Goal: Information Seeking & Learning: Compare options

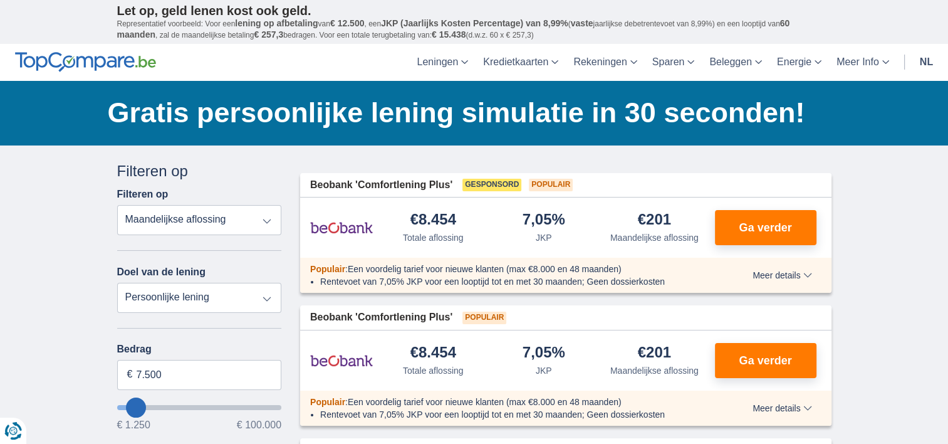
type input "9.250"
type input "11250"
type input "11.250"
select select "60"
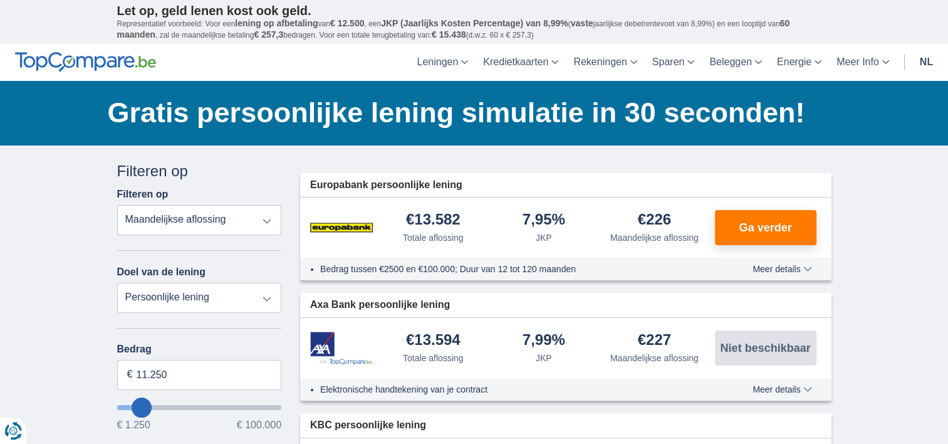
type input "13.250"
type input "14250"
click at [177, 370] on input "14.250" at bounding box center [199, 375] width 165 height 30
type input "1"
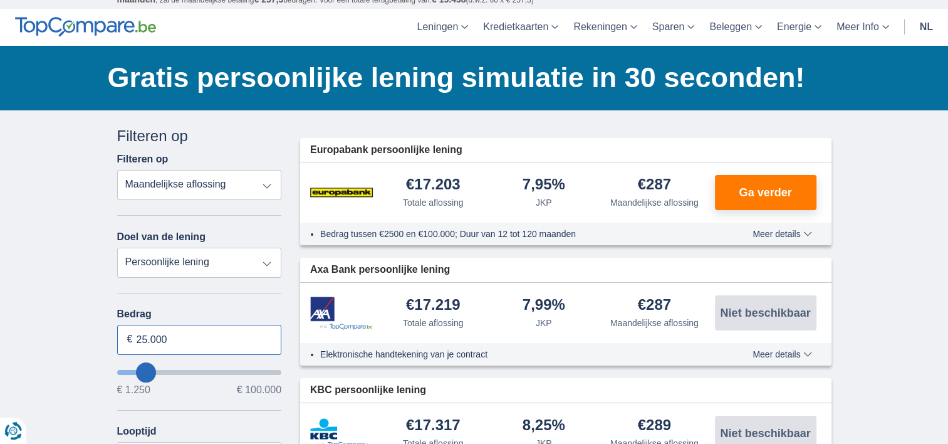
scroll to position [63, 0]
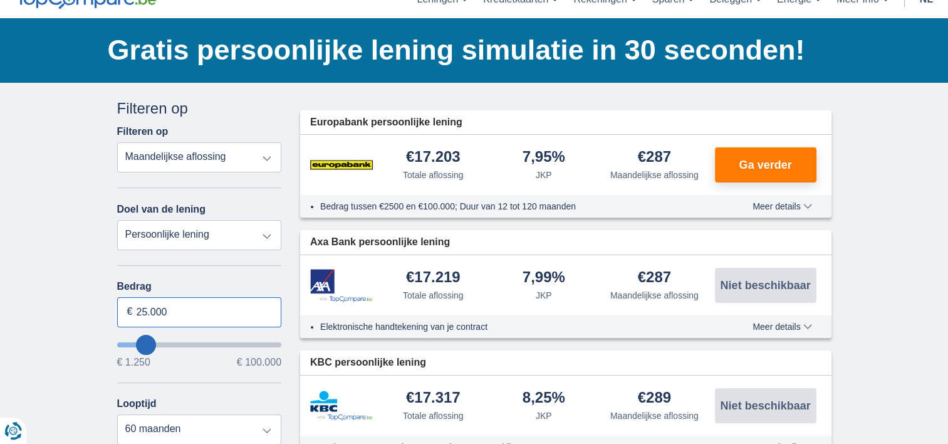
type input "25.000"
type input "25250"
click at [235, 231] on select "Persoonlijke lening Auto Moto / fiets Mobilhome / caravan Renovatie Energie Sch…" at bounding box center [199, 235] width 165 height 30
select select "120"
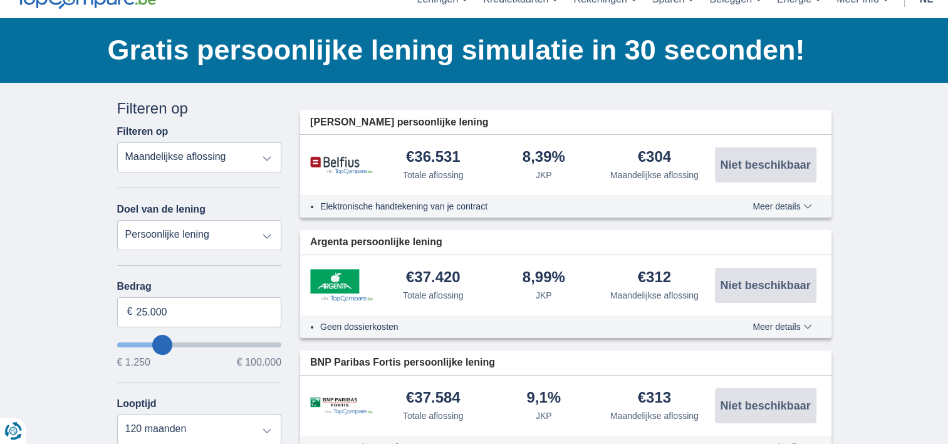
select select "vehicleLoan"
click at [117, 220] on select "Persoonlijke lening Auto Moto / fiets Mobilhome / caravan Renovatie Energie Sch…" at bounding box center [199, 235] width 165 height 30
select select "3-4"
type input "15.000"
type input "15250"
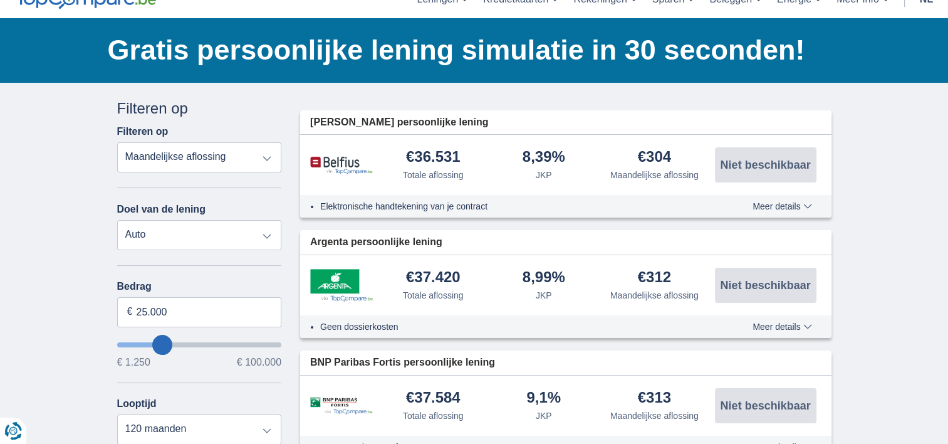
select select "60"
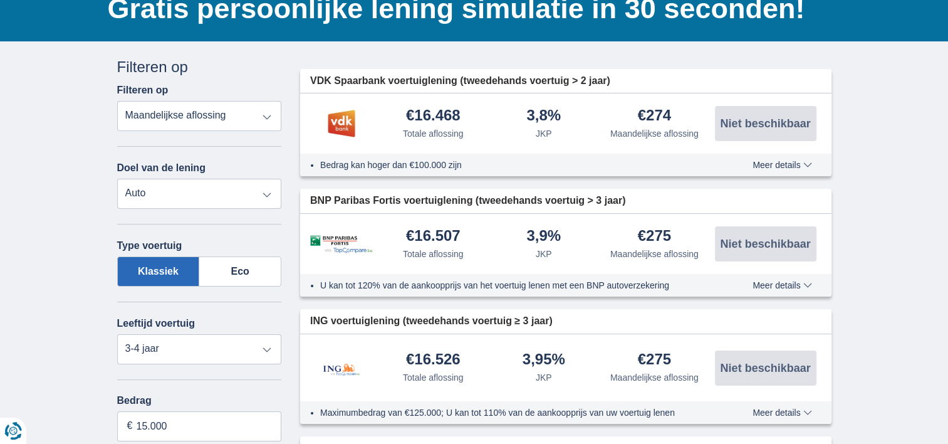
scroll to position [125, 0]
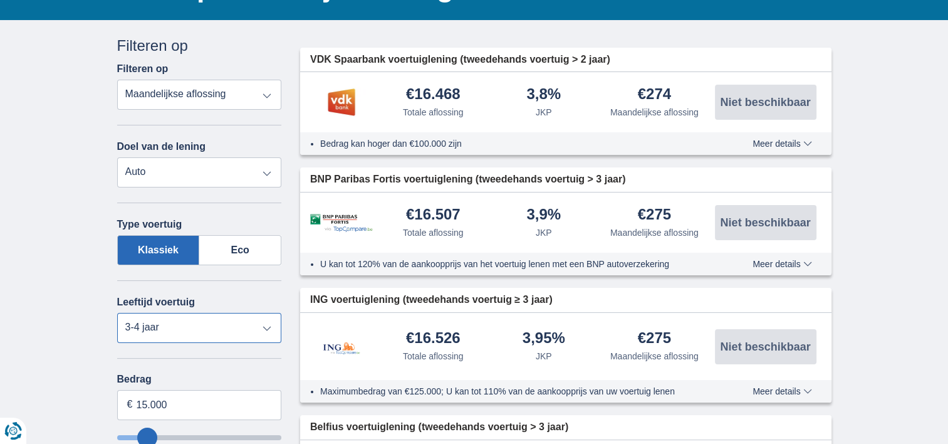
click at [267, 325] on select "Nieuw 0-1 jaar 1-2 jaar 2-3 jaar 3-4 jaar 4-5 jaar 5+ jaar" at bounding box center [199, 328] width 165 height 30
select select "0-1"
click at [117, 313] on select "Nieuw 0-1 jaar 1-2 jaar 2-3 jaar 3-4 jaar 4-5 jaar 5+ jaar" at bounding box center [199, 328] width 165 height 30
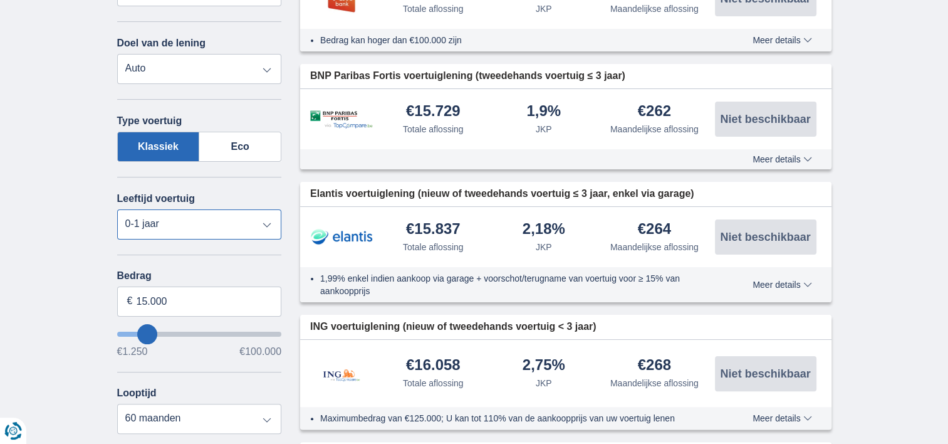
scroll to position [251, 0]
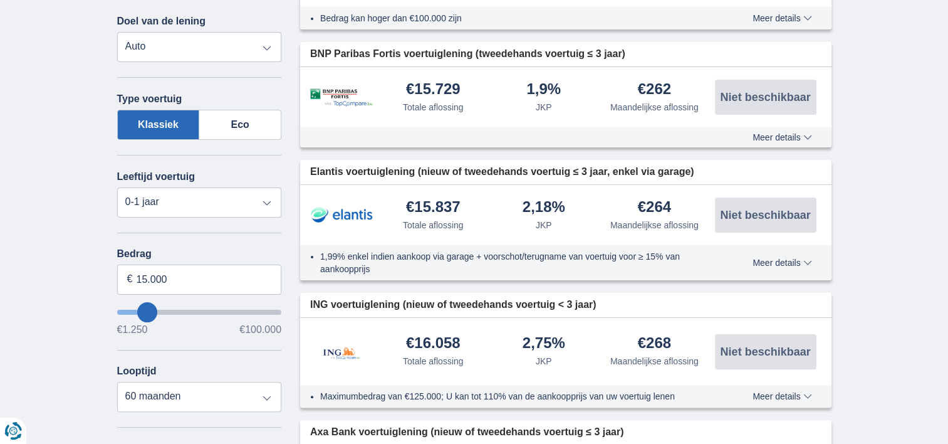
type input "76.250"
type input "76250"
click at [236, 310] on input "wantToBorrow" at bounding box center [199, 312] width 165 height 5
select select "120"
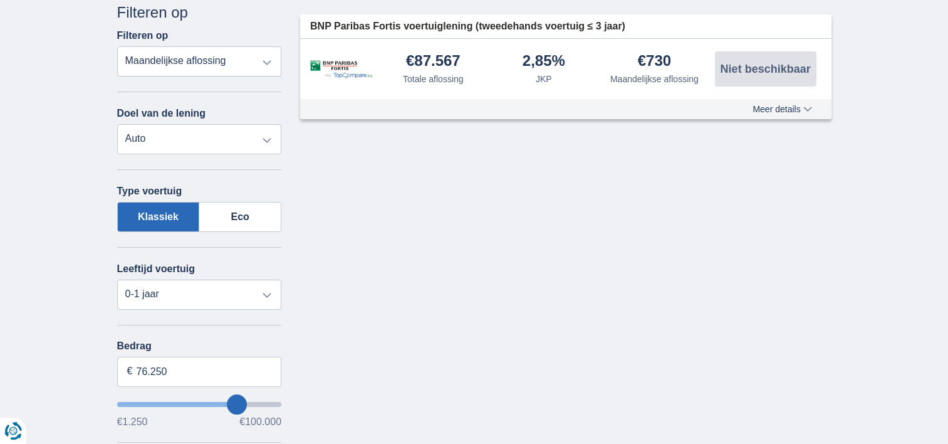
scroll to position [188, 0]
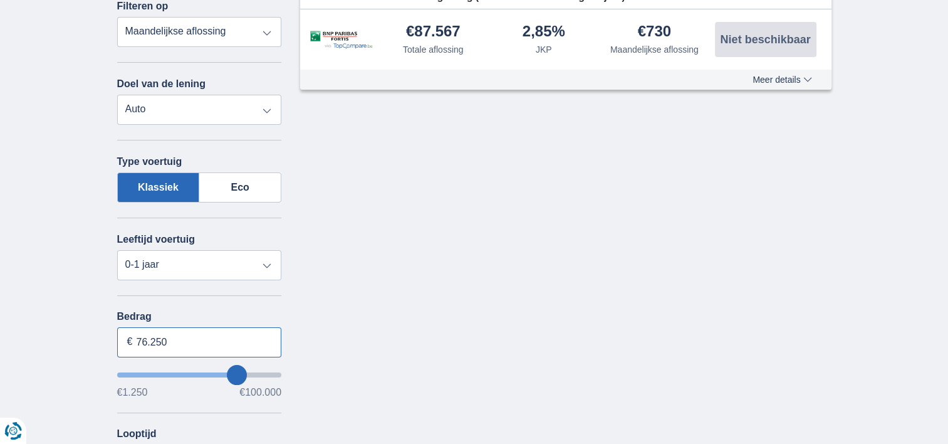
click at [175, 341] on input "76.250" at bounding box center [199, 342] width 165 height 30
type input "7"
type input "25.000"
type input "25250"
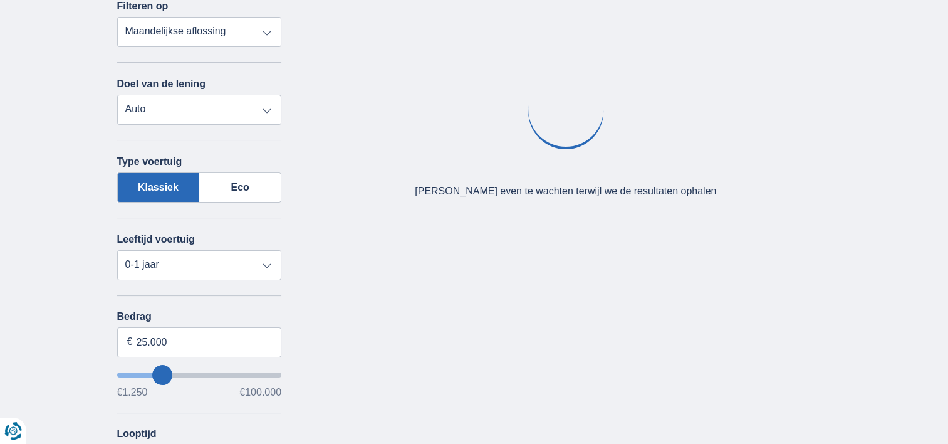
click at [85, 290] on div "× widget.non-eligible-application.title widget.non-eligible-application.text no…" at bounding box center [474, 355] width 948 height 797
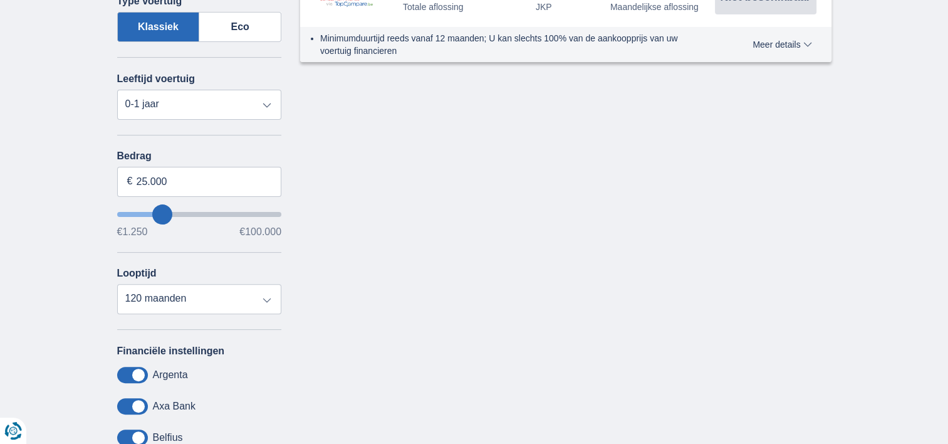
scroll to position [376, 0]
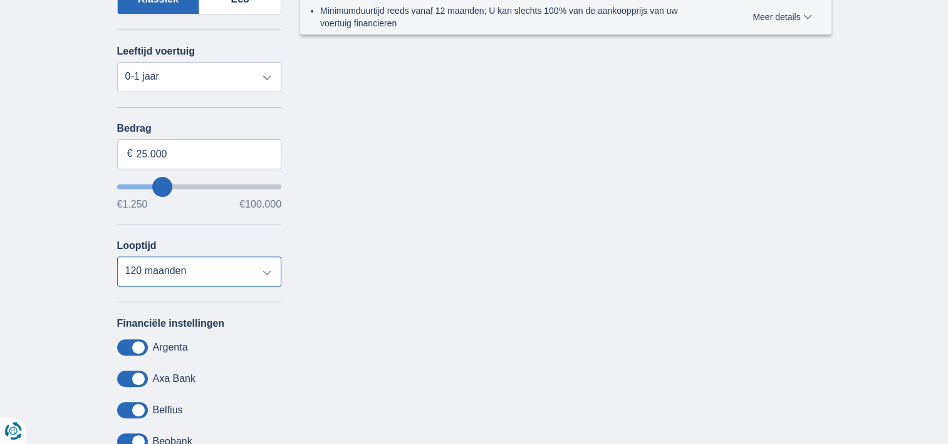
click at [266, 269] on select "12 maanden 18 maanden 24 maanden 30 maanden 36 maanden 42 maanden 48 maanden 60…" at bounding box center [199, 271] width 165 height 30
select select "48"
click at [117, 256] on select "12 maanden 18 maanden 24 maanden 30 maanden 36 maanden 42 maanden 48 maanden 60…" at bounding box center [199, 271] width 165 height 30
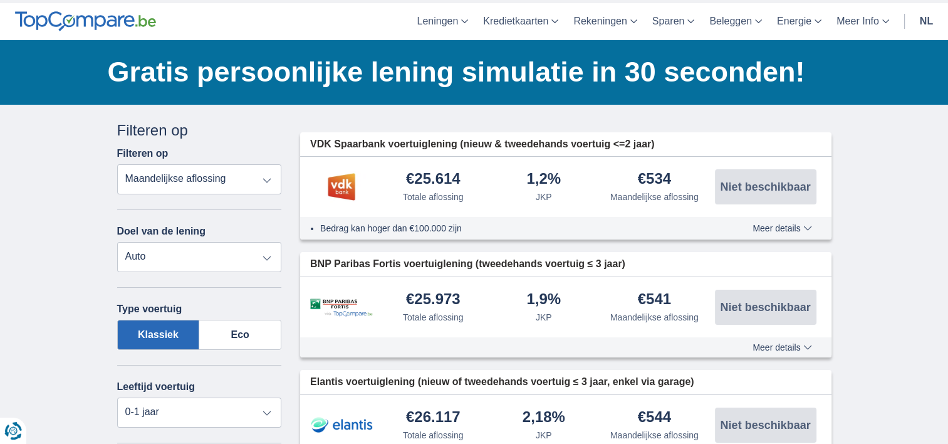
scroll to position [63, 0]
